Goal: Transaction & Acquisition: Purchase product/service

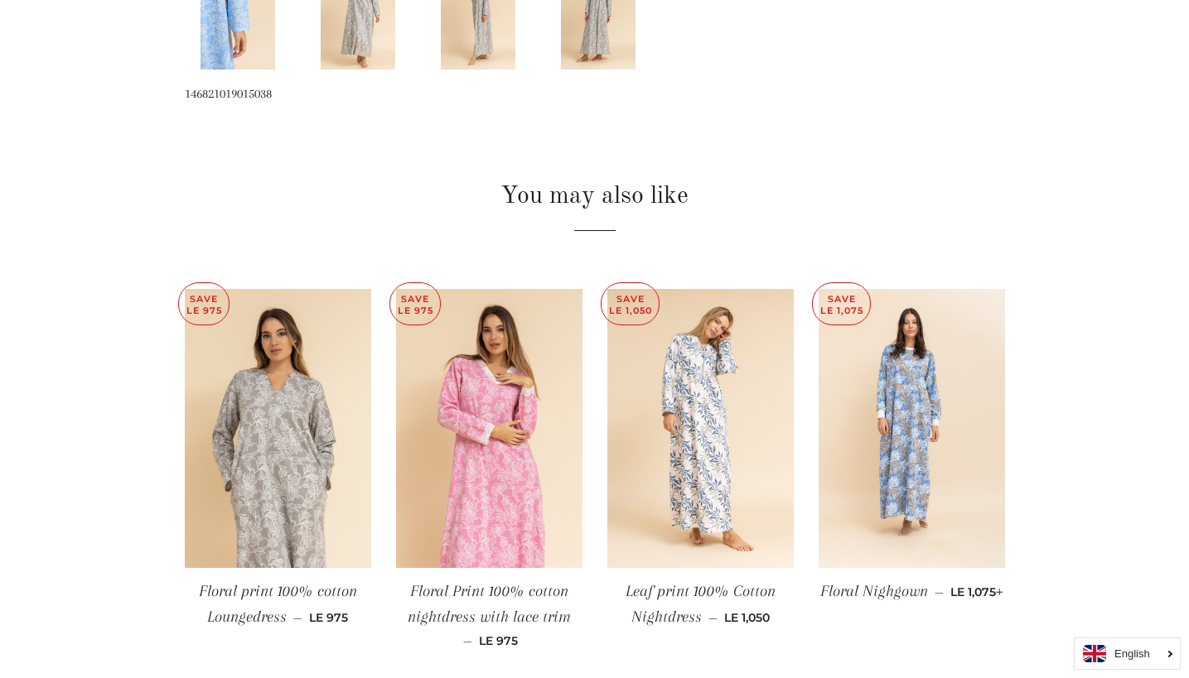
scroll to position [1384, 0]
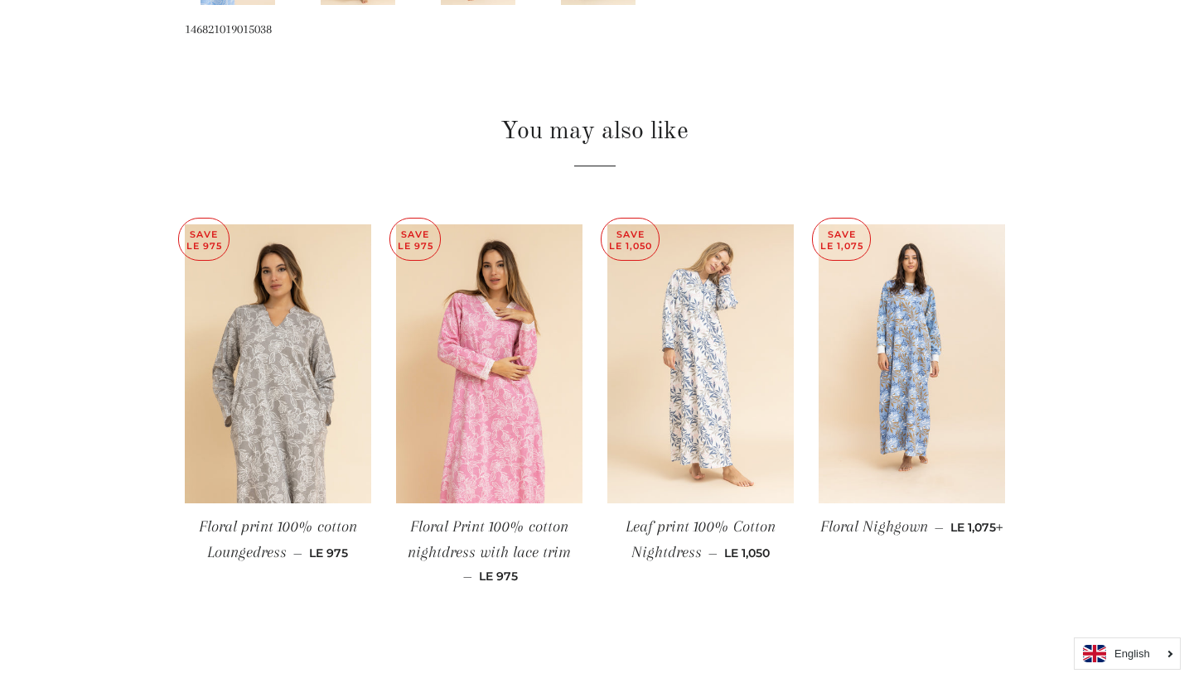
click at [698, 335] on img at bounding box center [700, 364] width 186 height 280
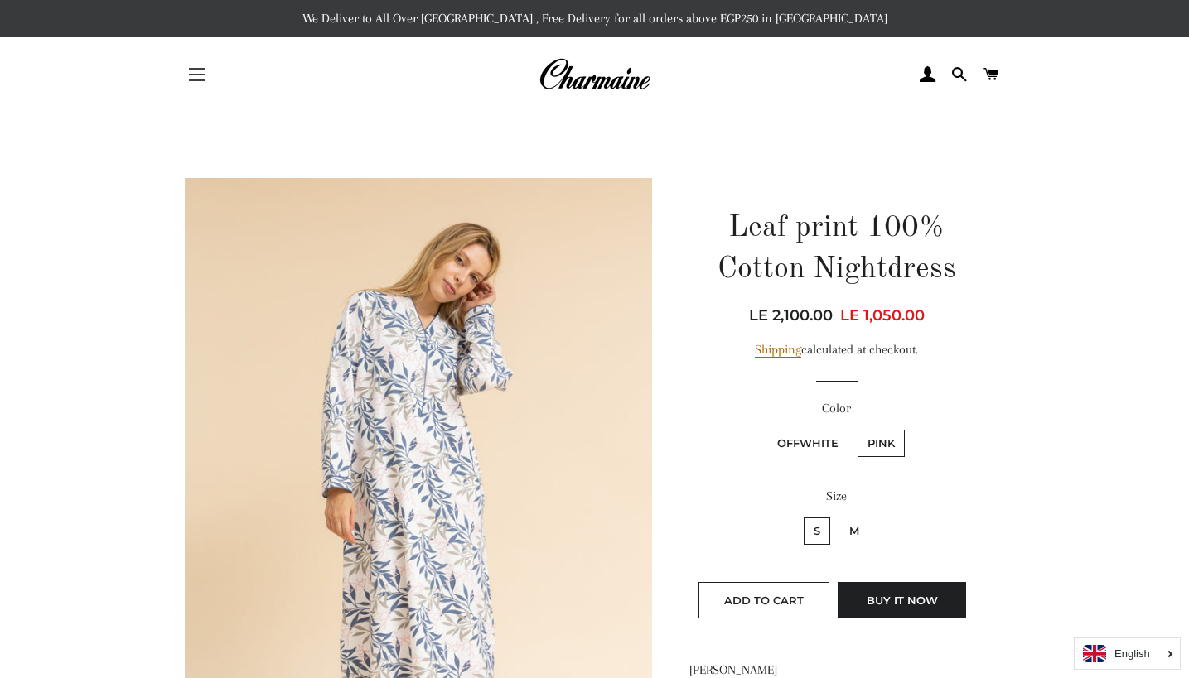
click at [212, 70] on button "Site navigation" at bounding box center [196, 74] width 41 height 41
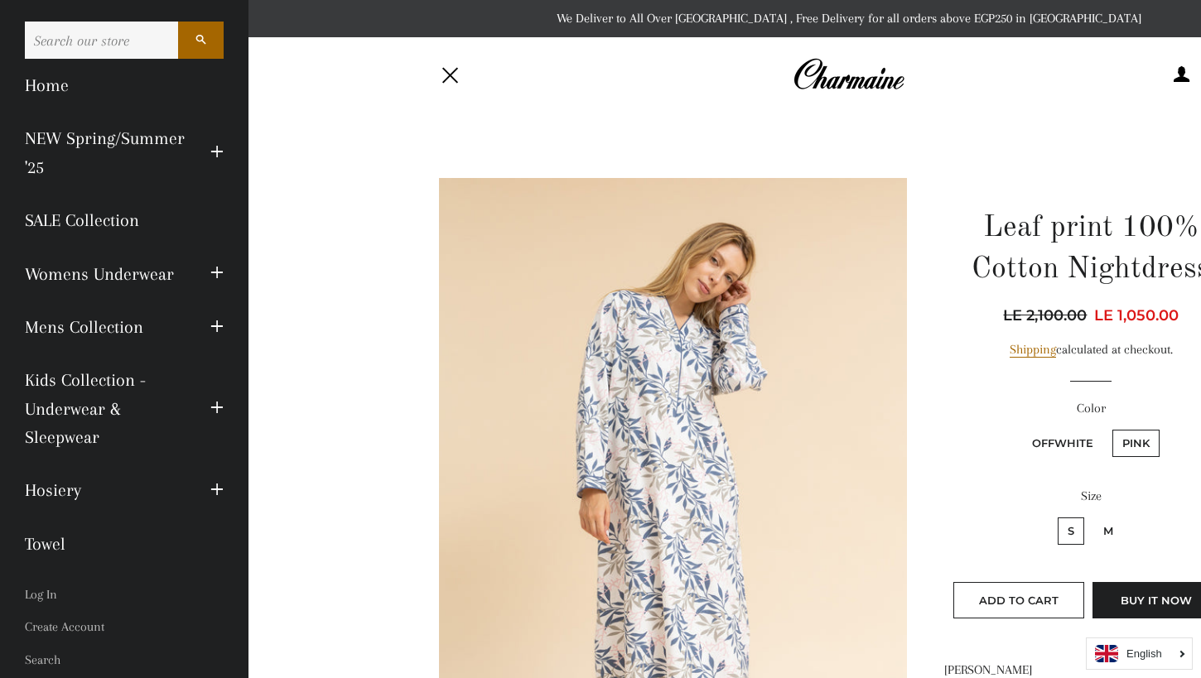
click at [55, 430] on link "Kids Collection - Underwear & Sleepwear" at bounding box center [105, 409] width 186 height 110
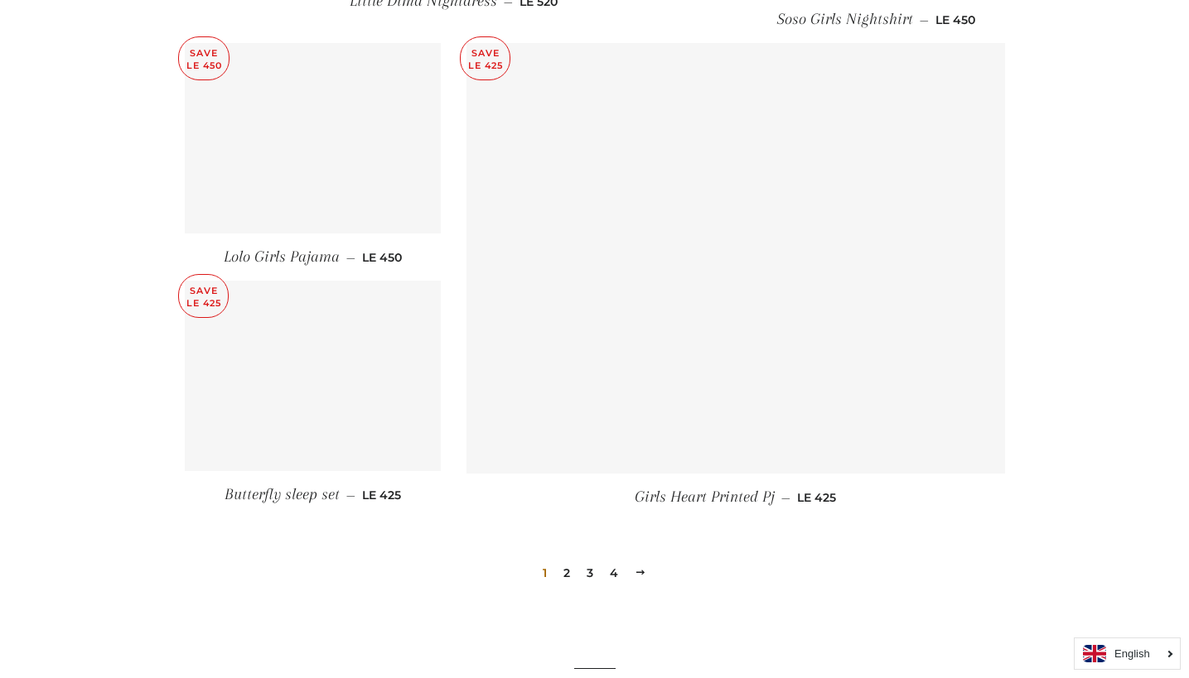
scroll to position [2262, 0]
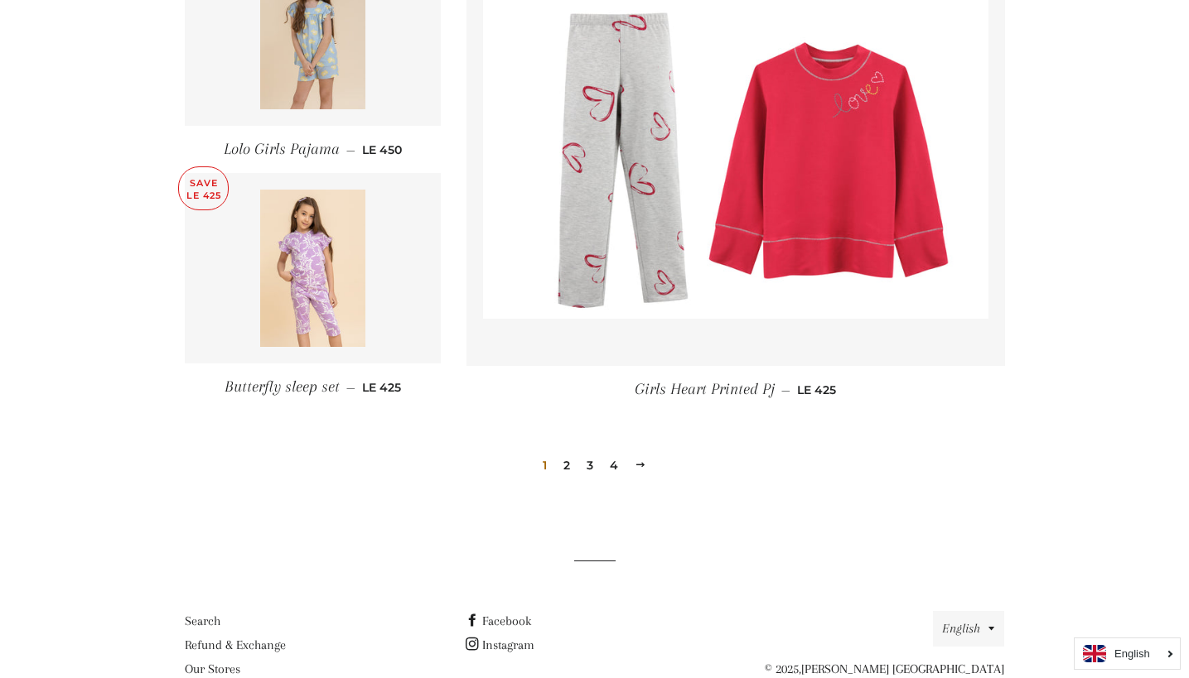
click at [569, 470] on link "2" at bounding box center [567, 465] width 20 height 25
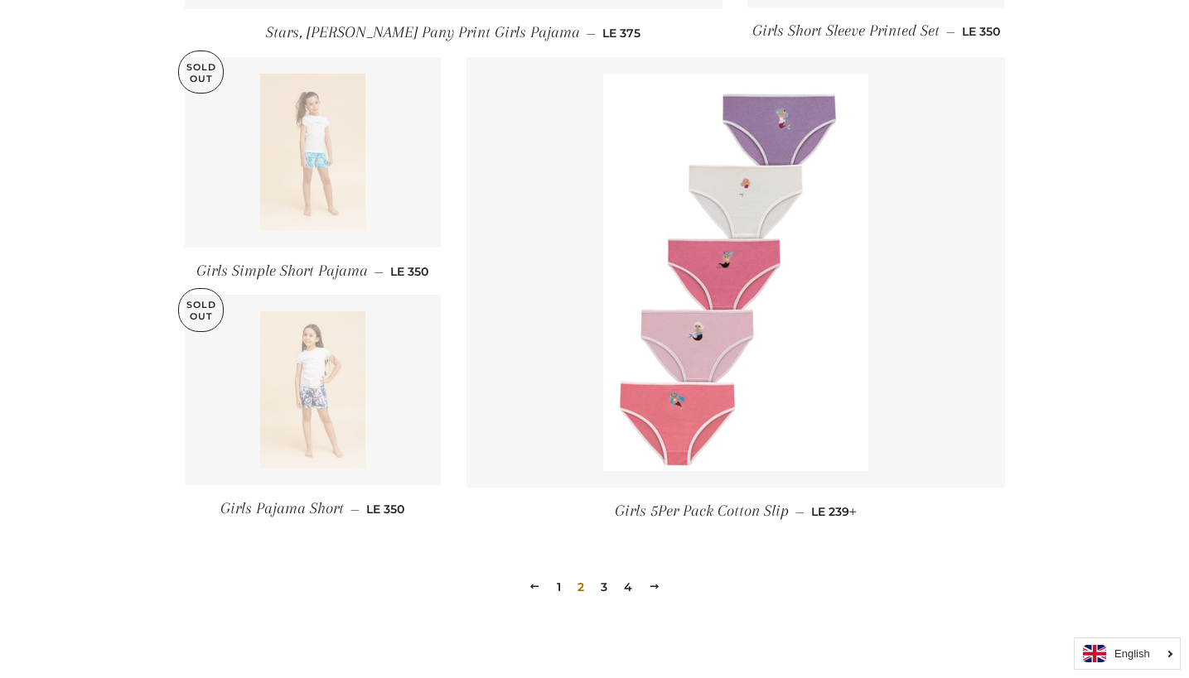
scroll to position [2107, 0]
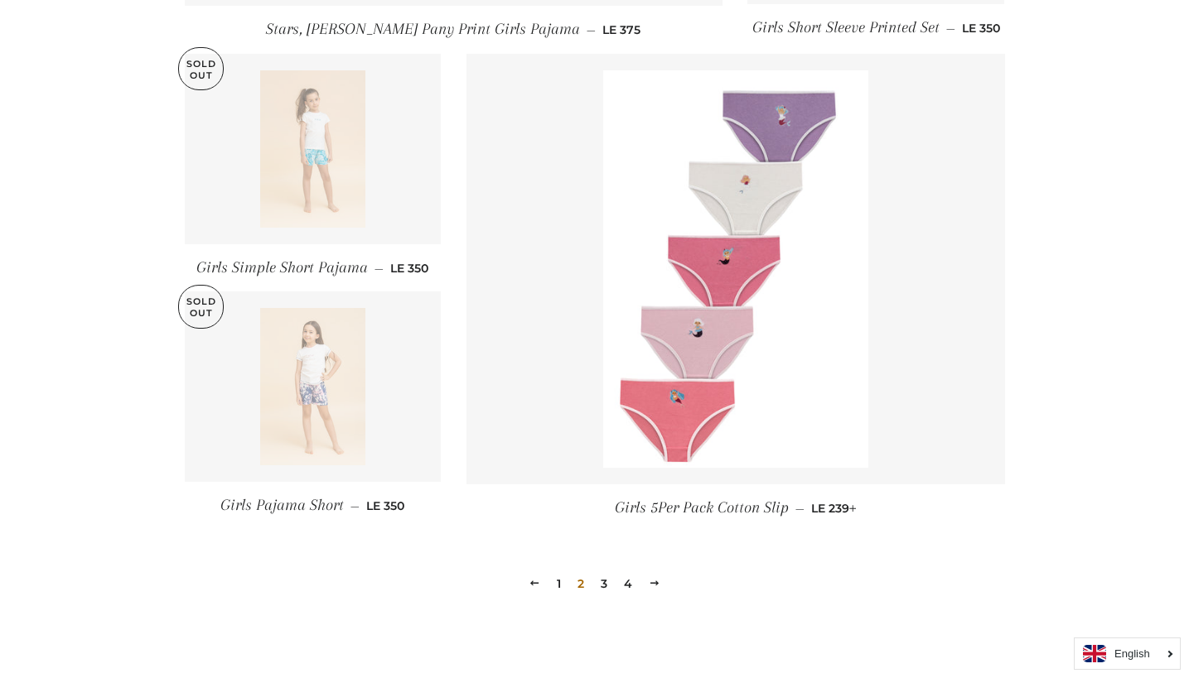
click at [608, 592] on link "3" at bounding box center [604, 583] width 20 height 25
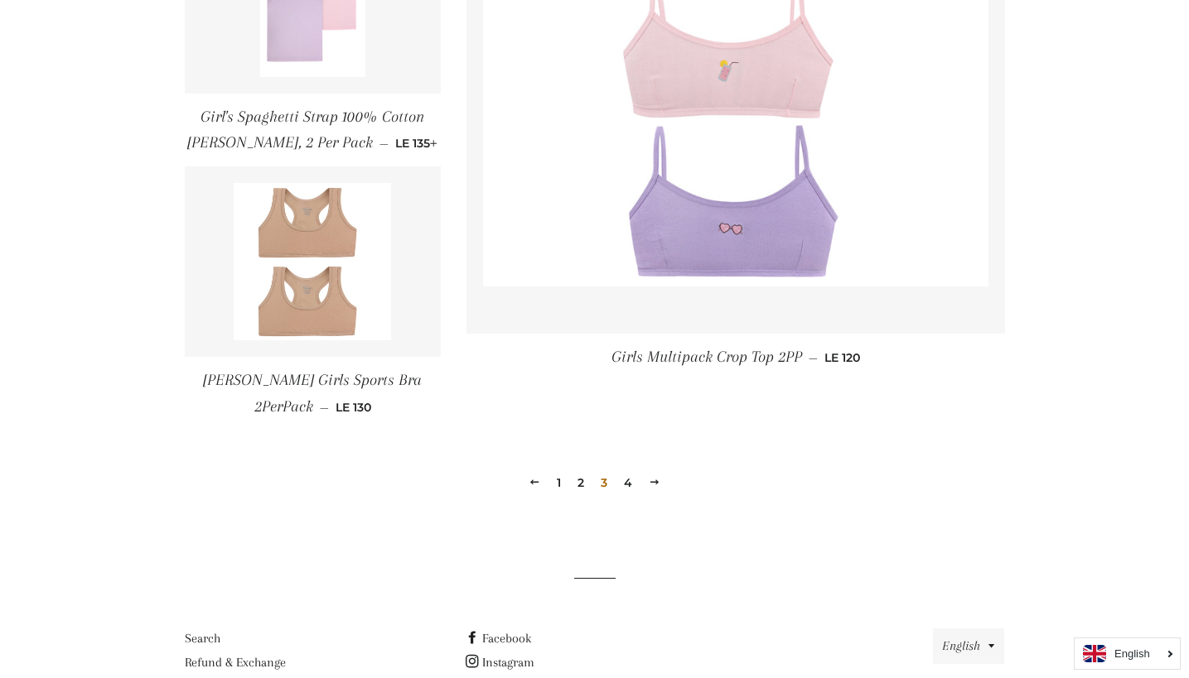
scroll to position [2404, 0]
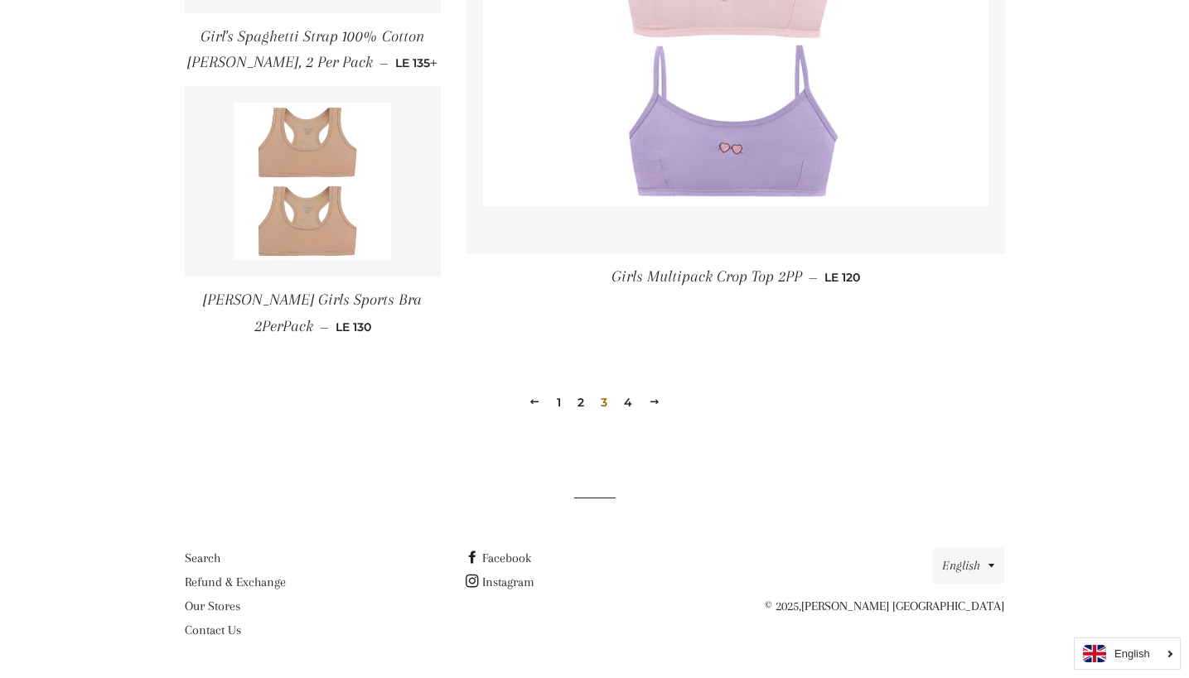
click at [626, 407] on link "4" at bounding box center [628, 402] width 22 height 25
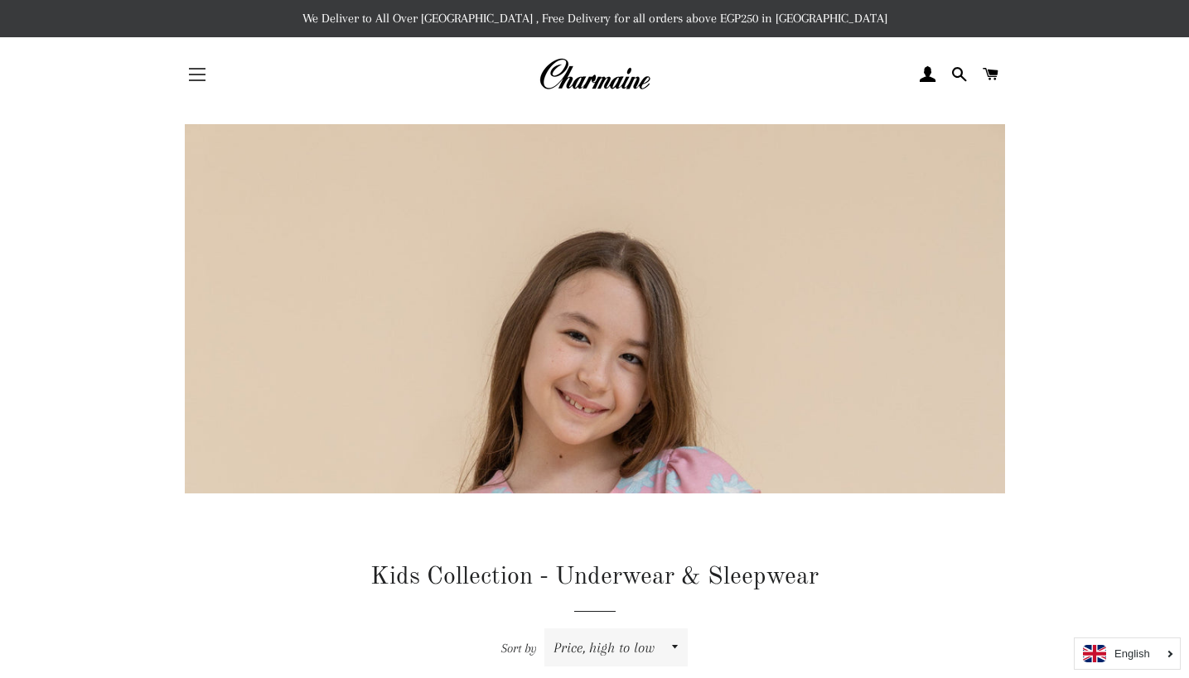
click at [194, 81] on span "button" at bounding box center [197, 81] width 17 height 2
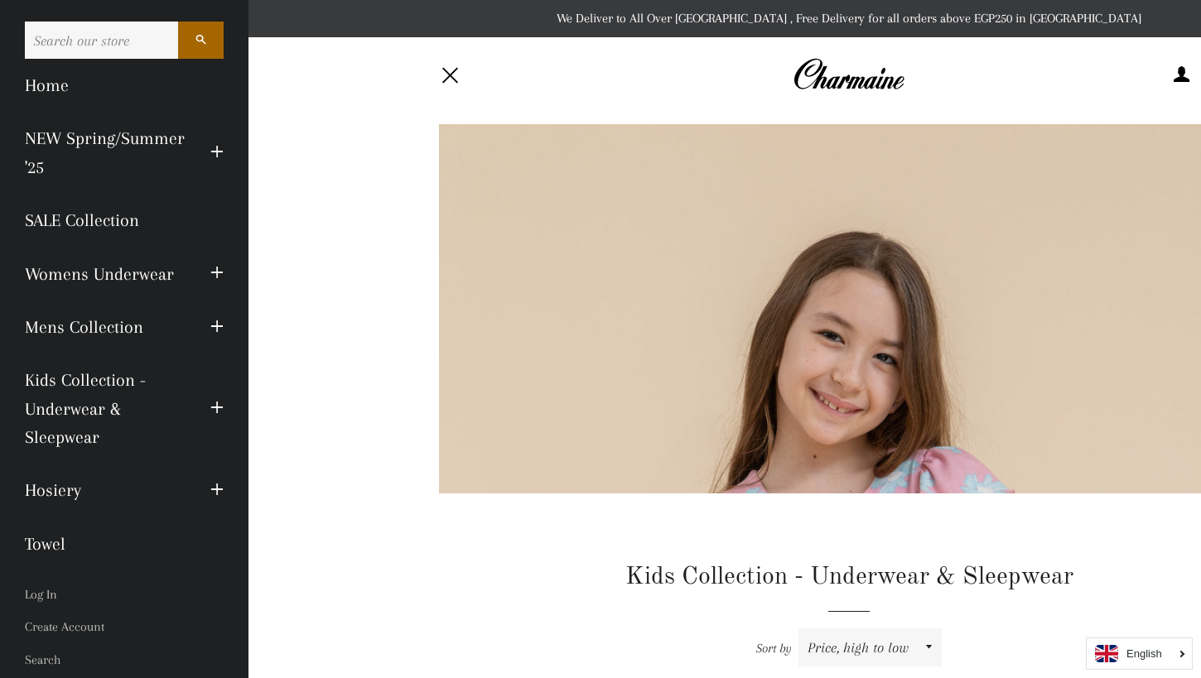
click at [210, 147] on span "button" at bounding box center [216, 152] width 13 height 21
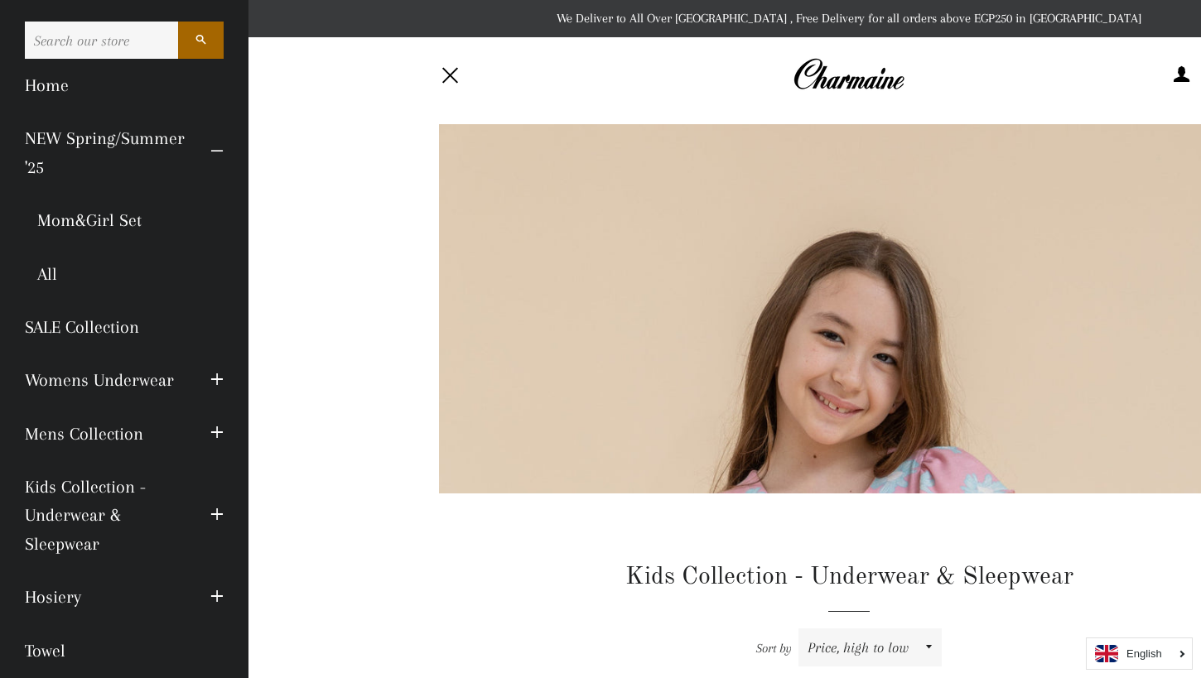
click at [210, 378] on span "button" at bounding box center [216, 380] width 13 height 21
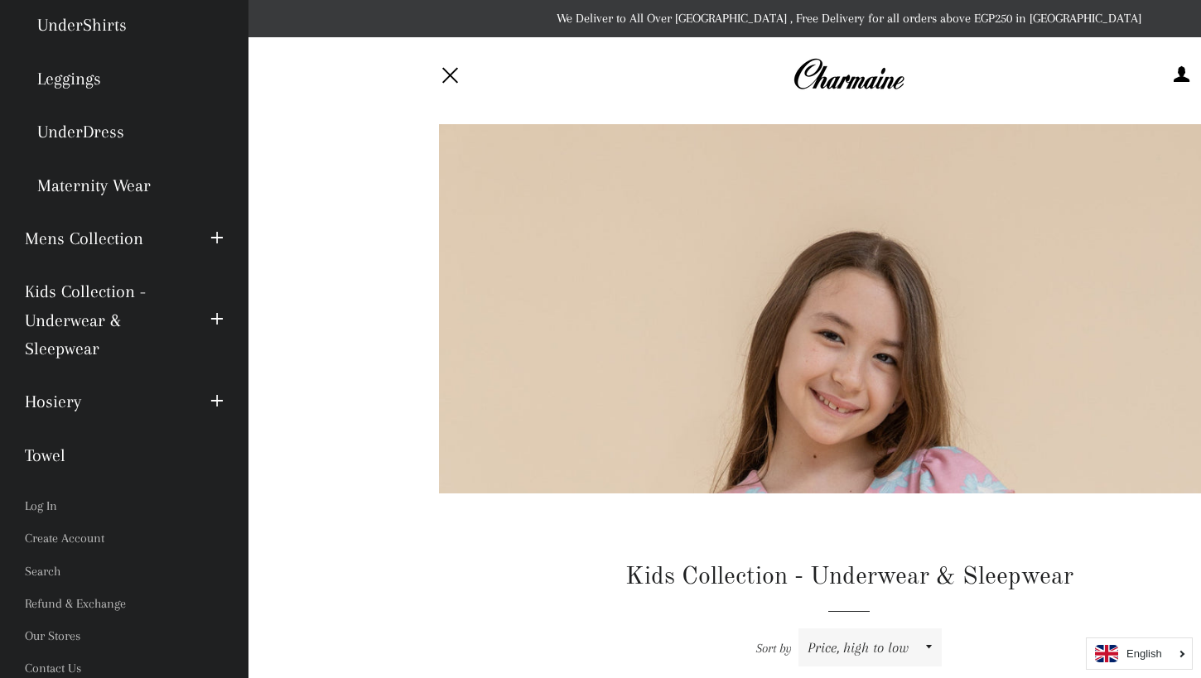
scroll to position [403, 0]
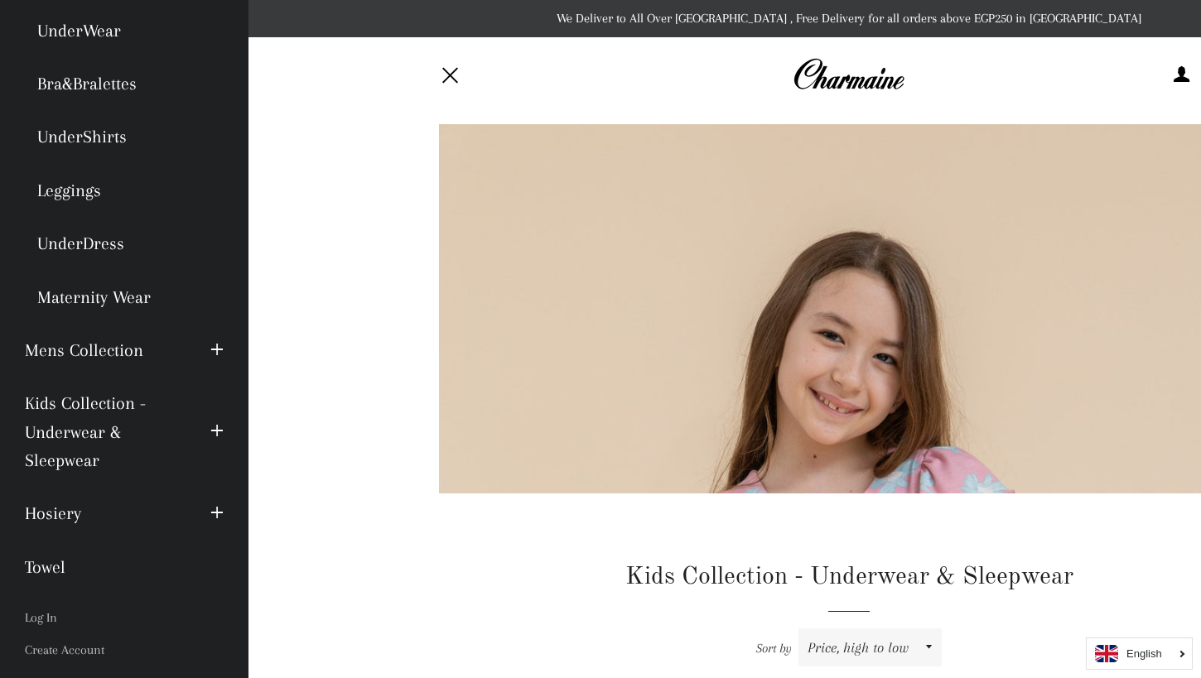
click at [89, 229] on link "UnderDress" at bounding box center [124, 243] width 224 height 53
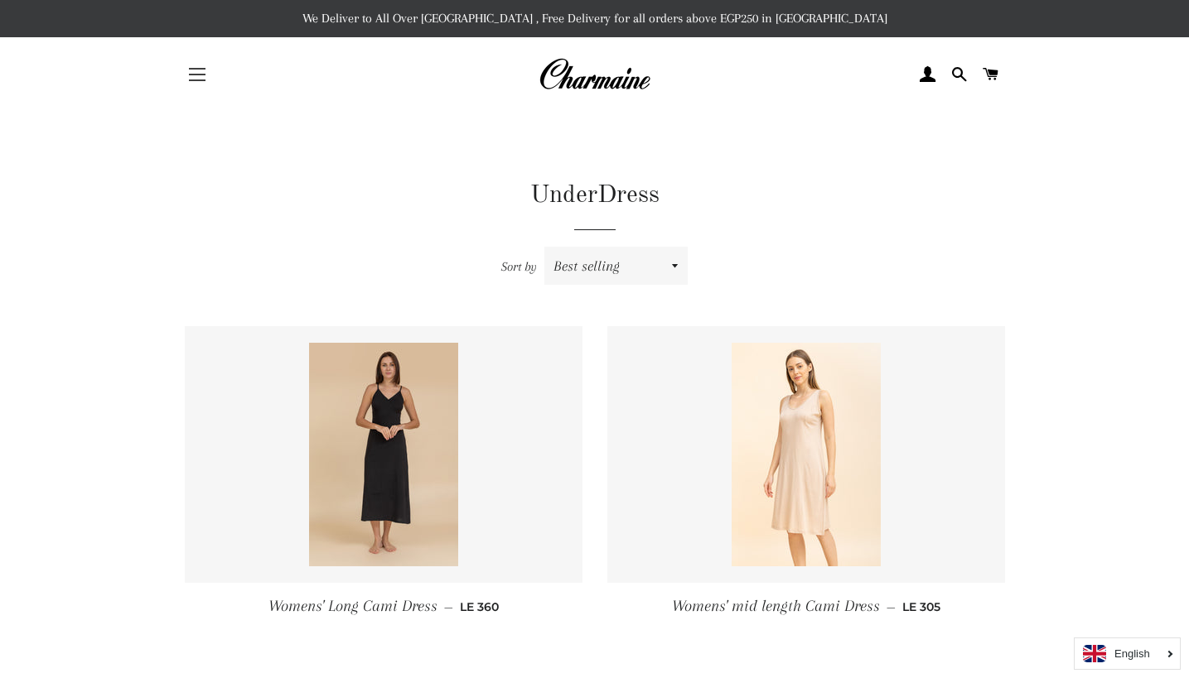
click at [205, 76] on button "Site navigation" at bounding box center [196, 74] width 41 height 41
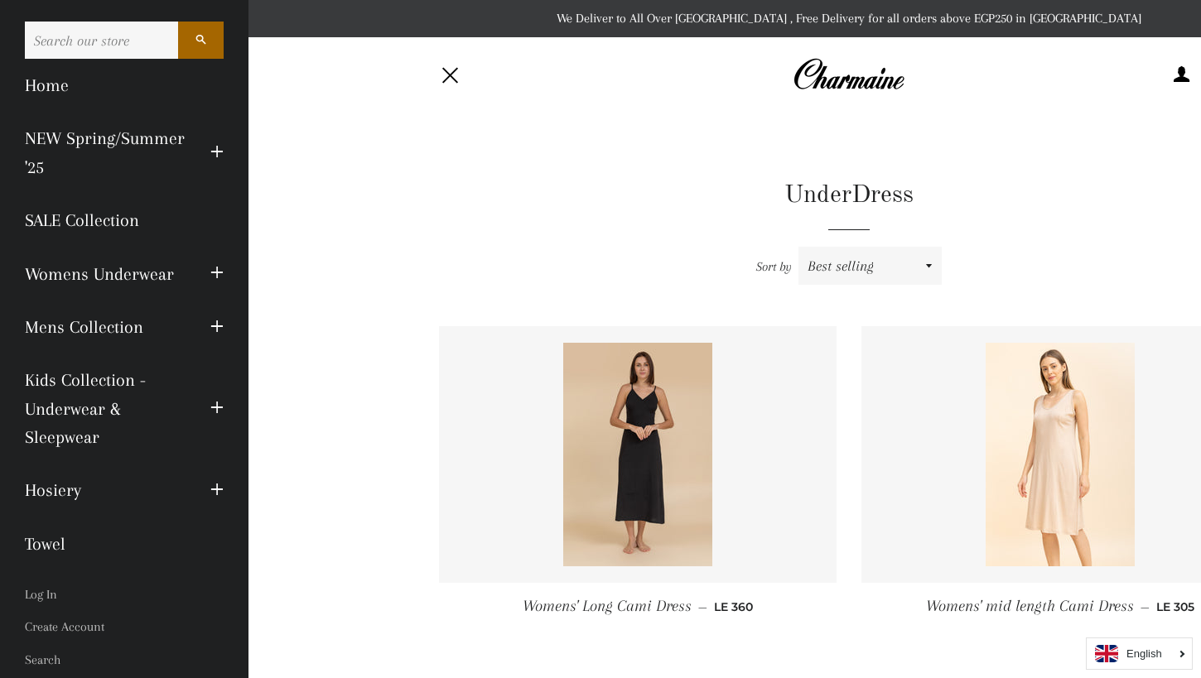
click at [210, 142] on span "button" at bounding box center [216, 152] width 13 height 21
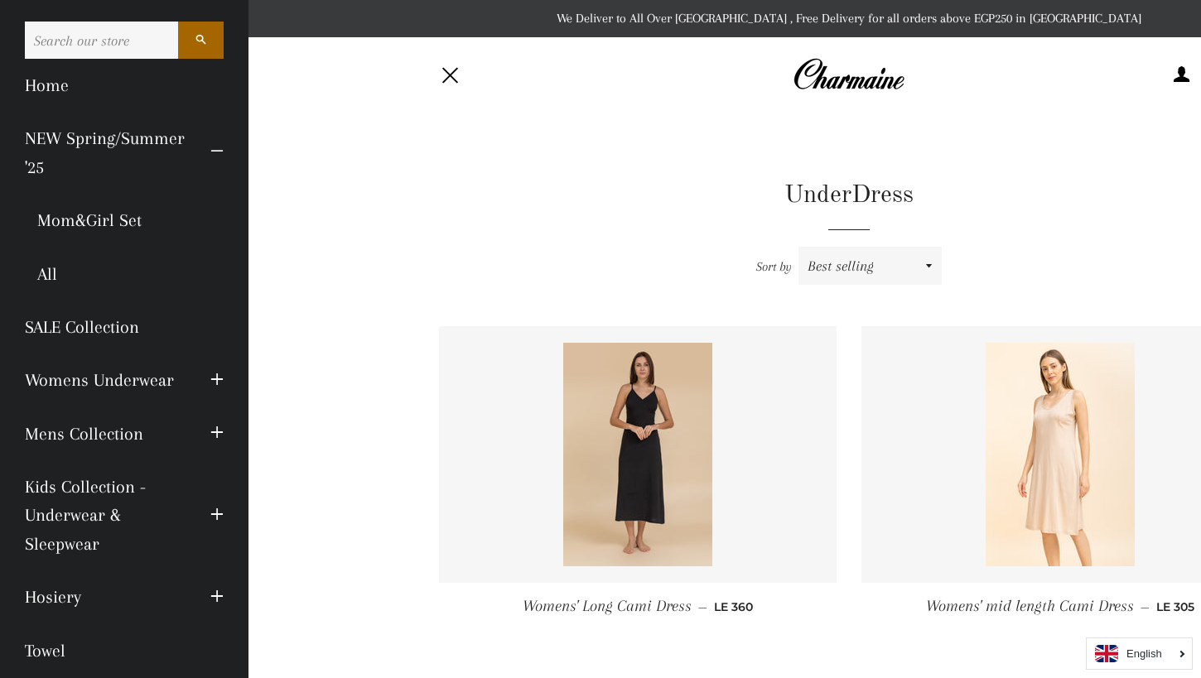
click at [78, 258] on link "All" at bounding box center [124, 274] width 224 height 53
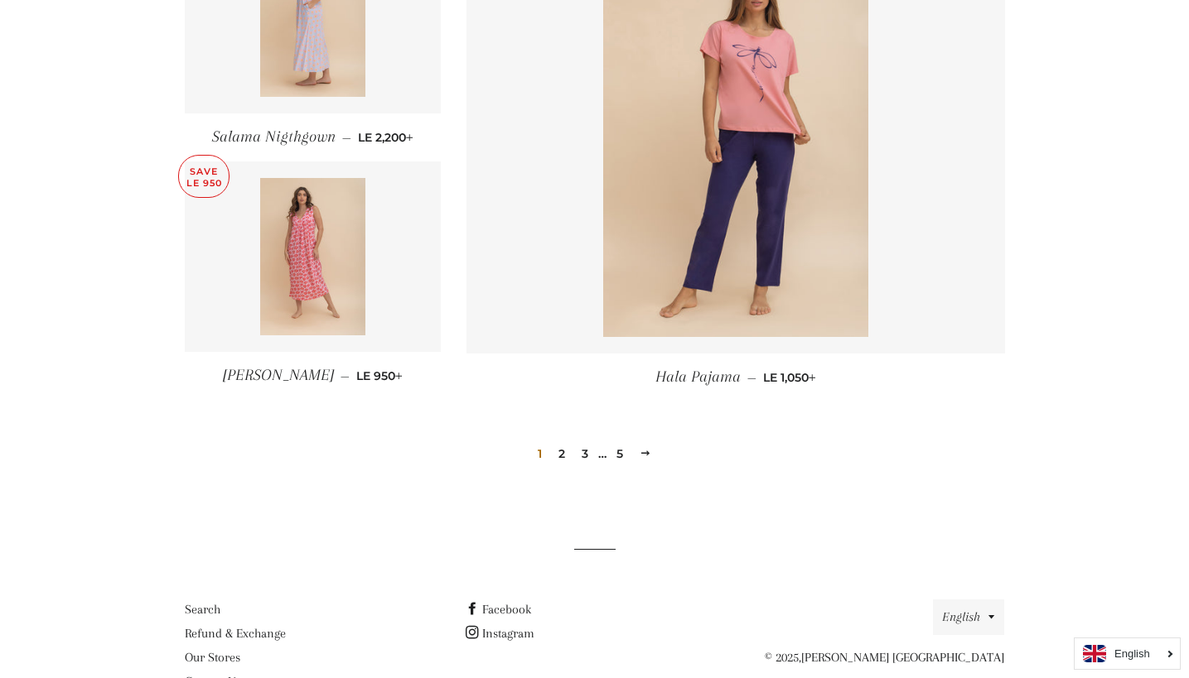
scroll to position [2269, 0]
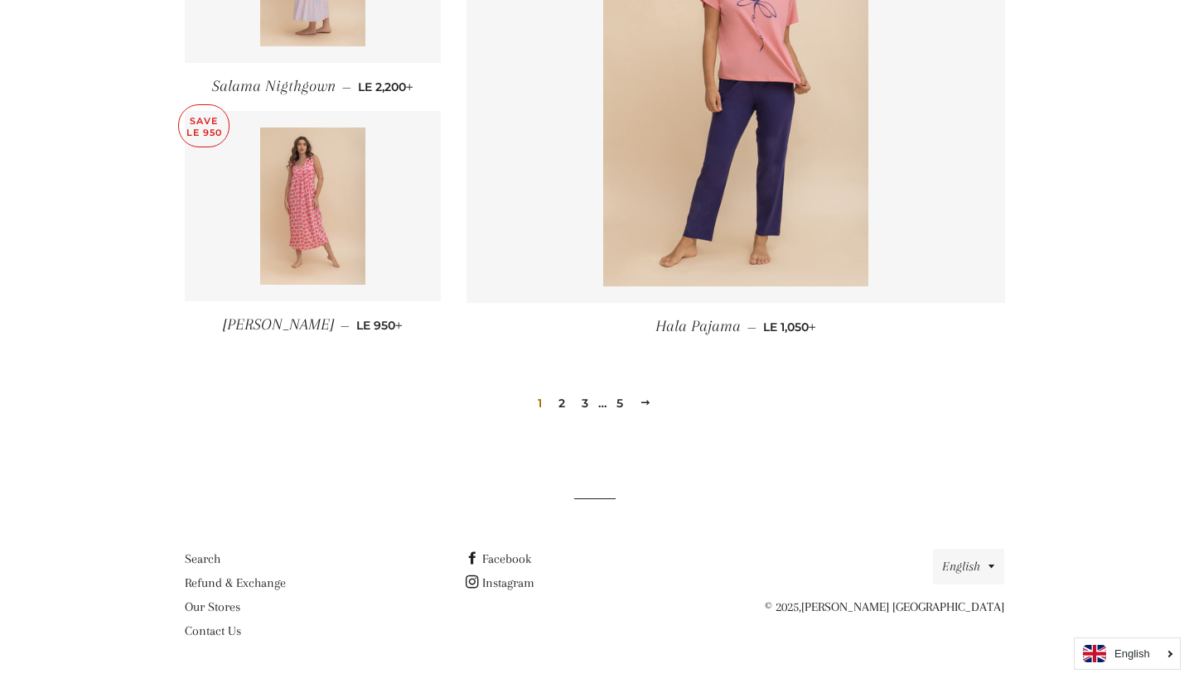
click at [561, 396] on link "2" at bounding box center [562, 403] width 20 height 25
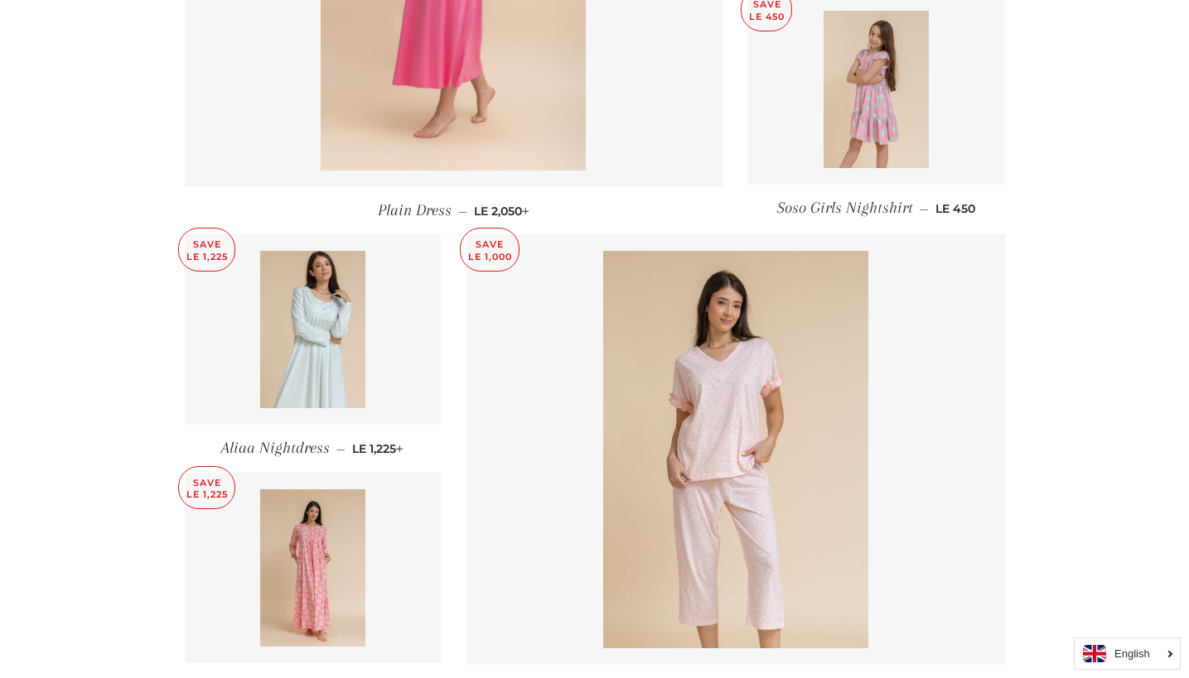
scroll to position [2062, 0]
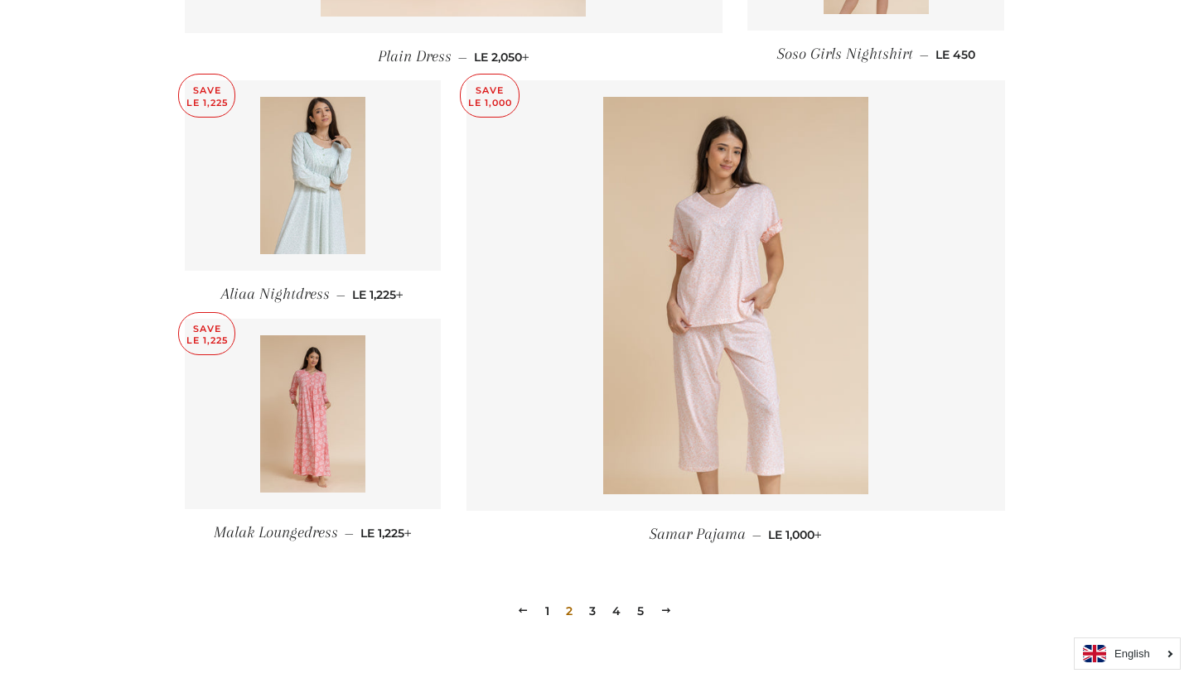
click at [620, 611] on link "4" at bounding box center [616, 611] width 22 height 25
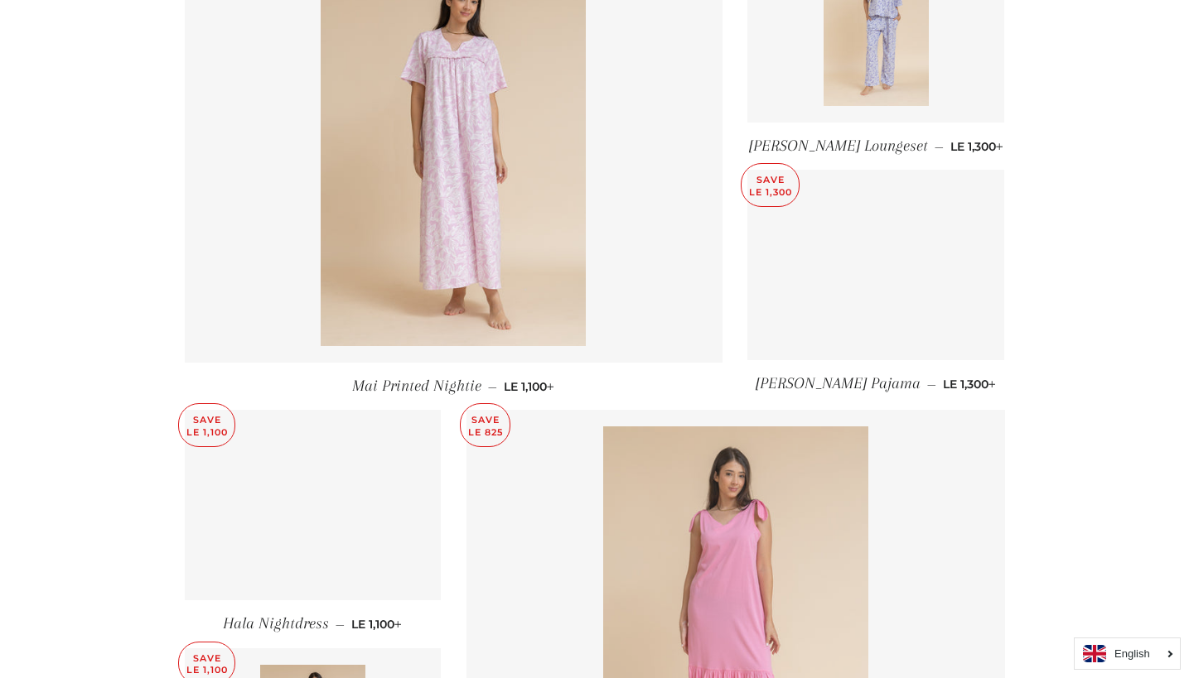
scroll to position [2188, 0]
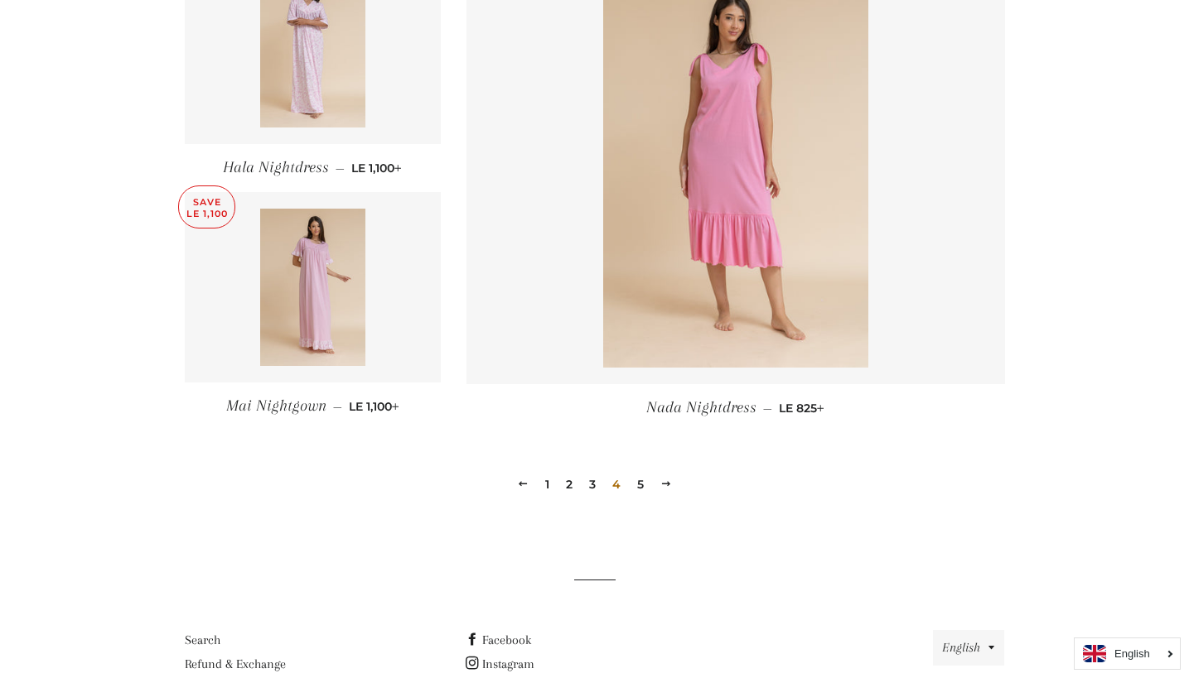
click at [649, 475] on link "5" at bounding box center [640, 484] width 20 height 25
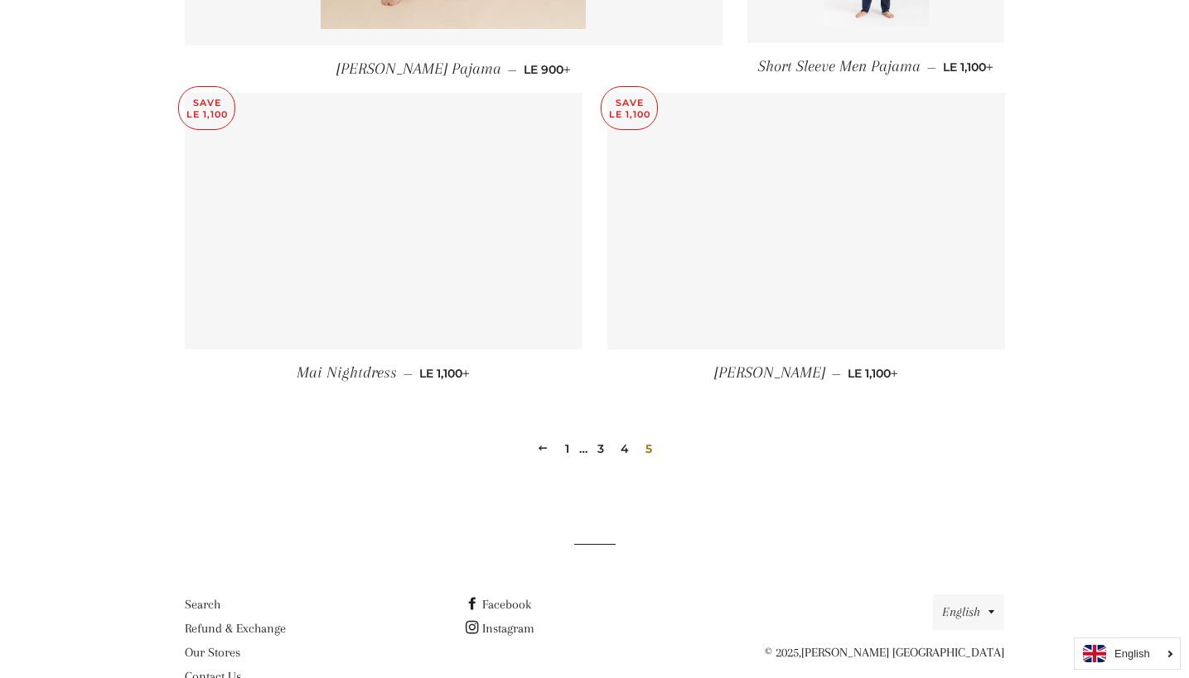
scroll to position [1140, 0]
